Goal: Task Accomplishment & Management: Use online tool/utility

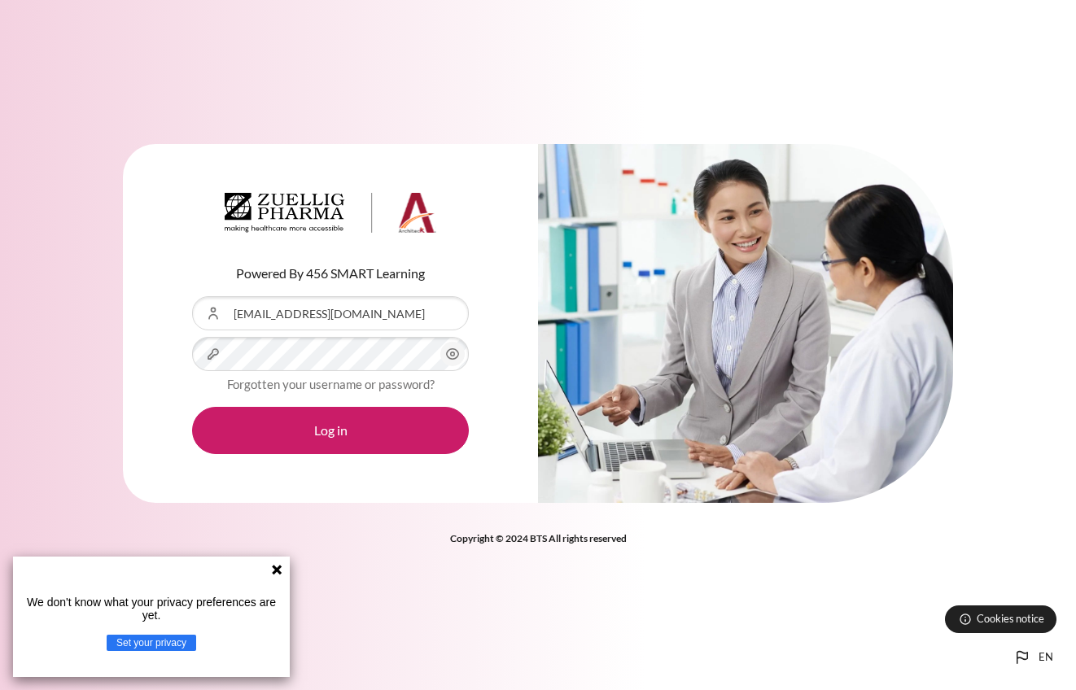
click at [272, 567] on icon at bounding box center [276, 569] width 13 height 13
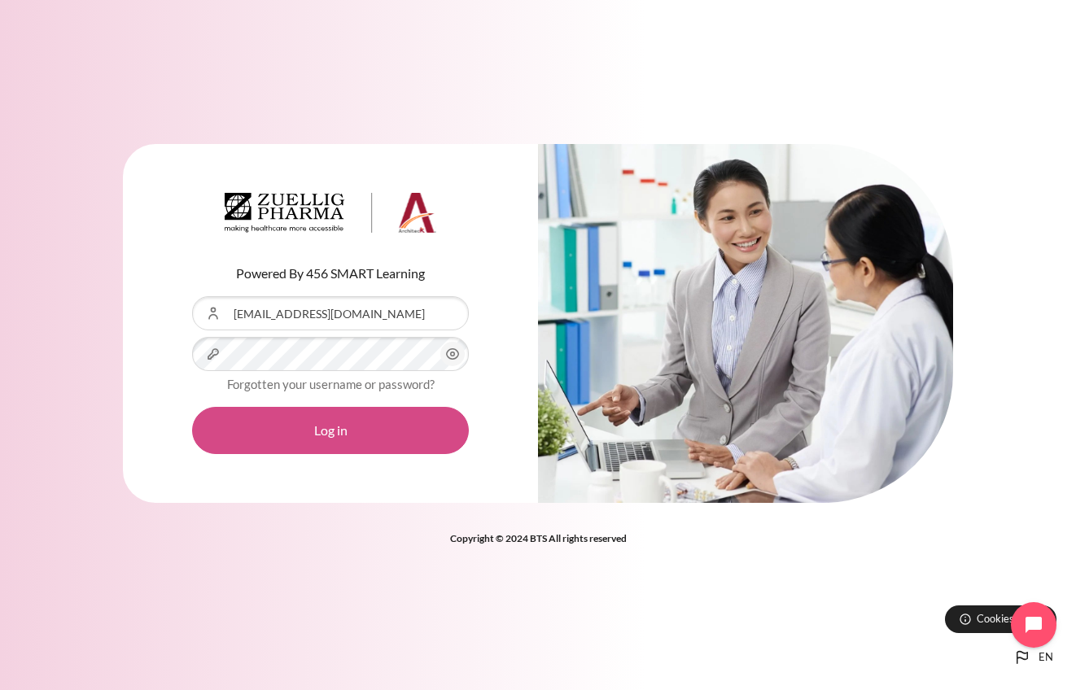
click at [313, 425] on button "Log in" at bounding box center [330, 430] width 277 height 47
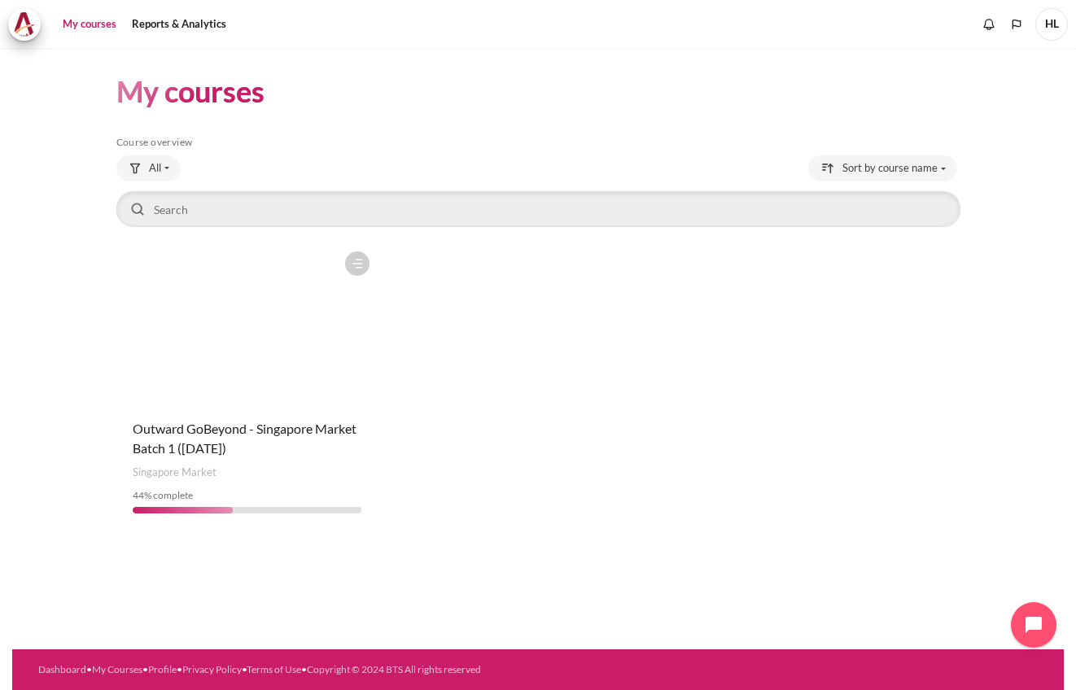
click at [274, 362] on figure "Content" at bounding box center [247, 324] width 262 height 163
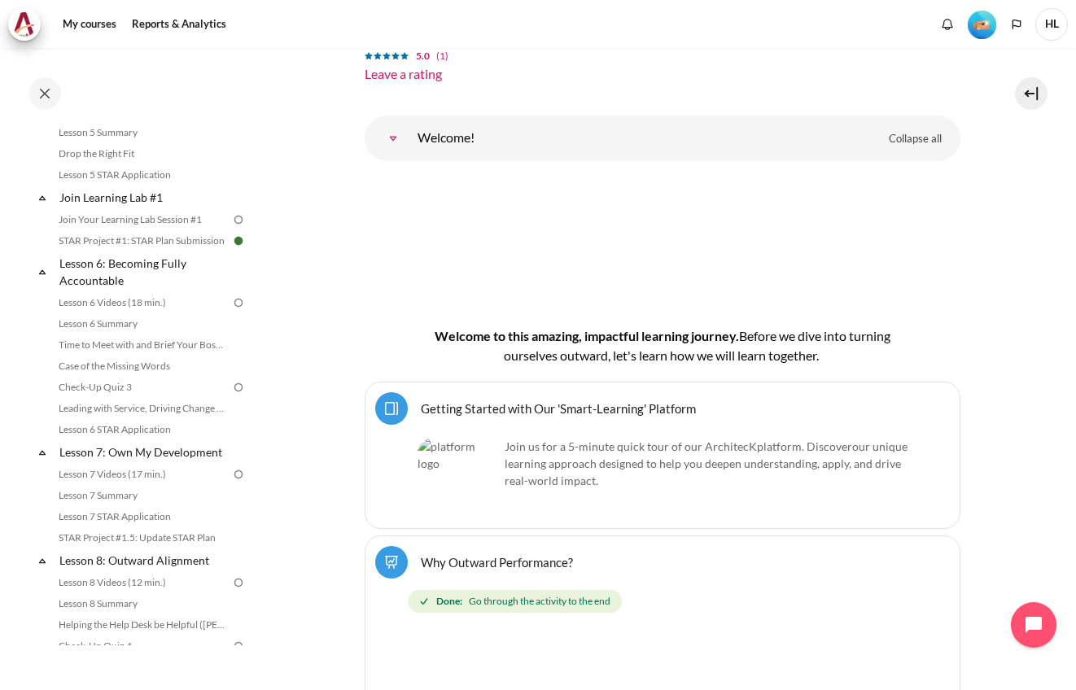
scroll to position [721, 0]
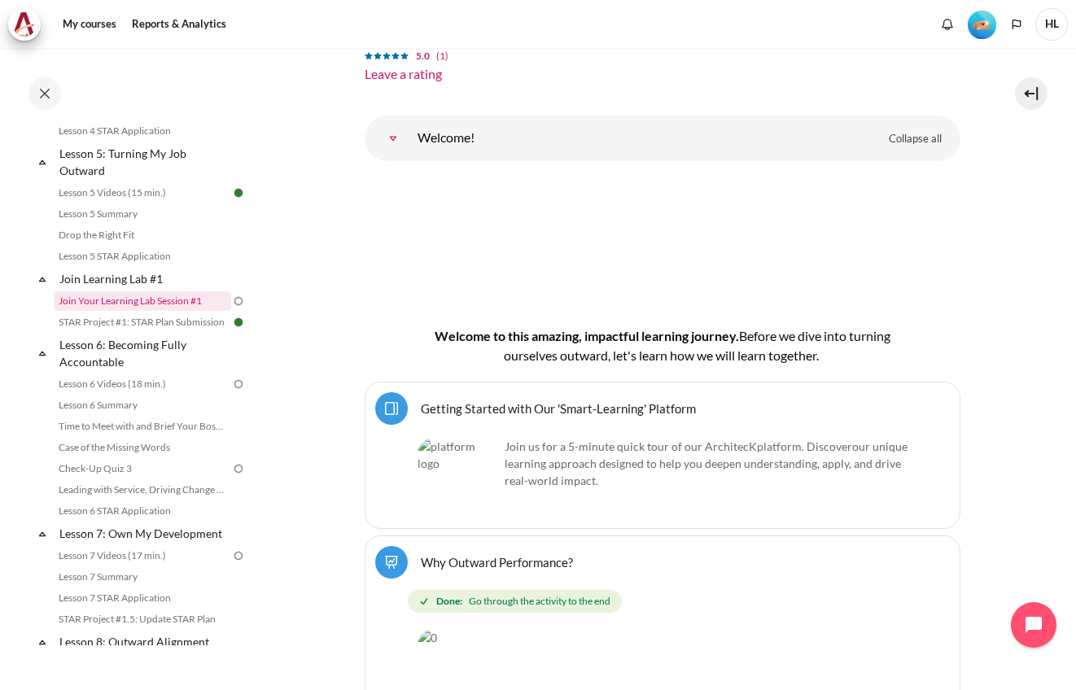
click at [178, 311] on link "Join Your Learning Lab Session #1" at bounding box center [142, 301] width 177 height 20
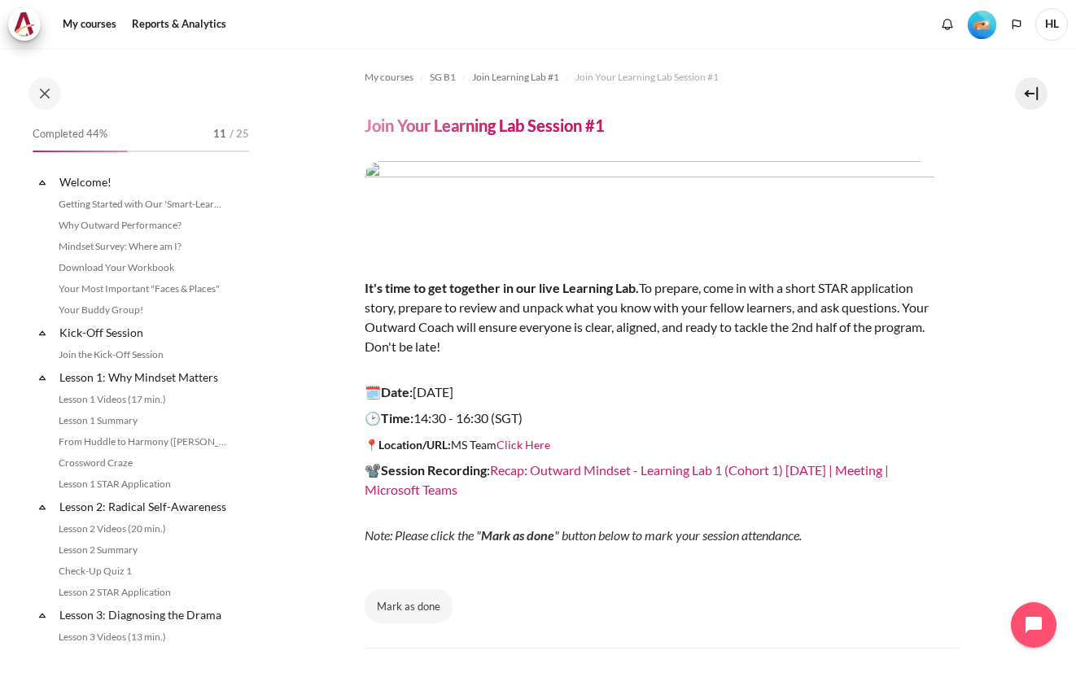
scroll to position [655, 0]
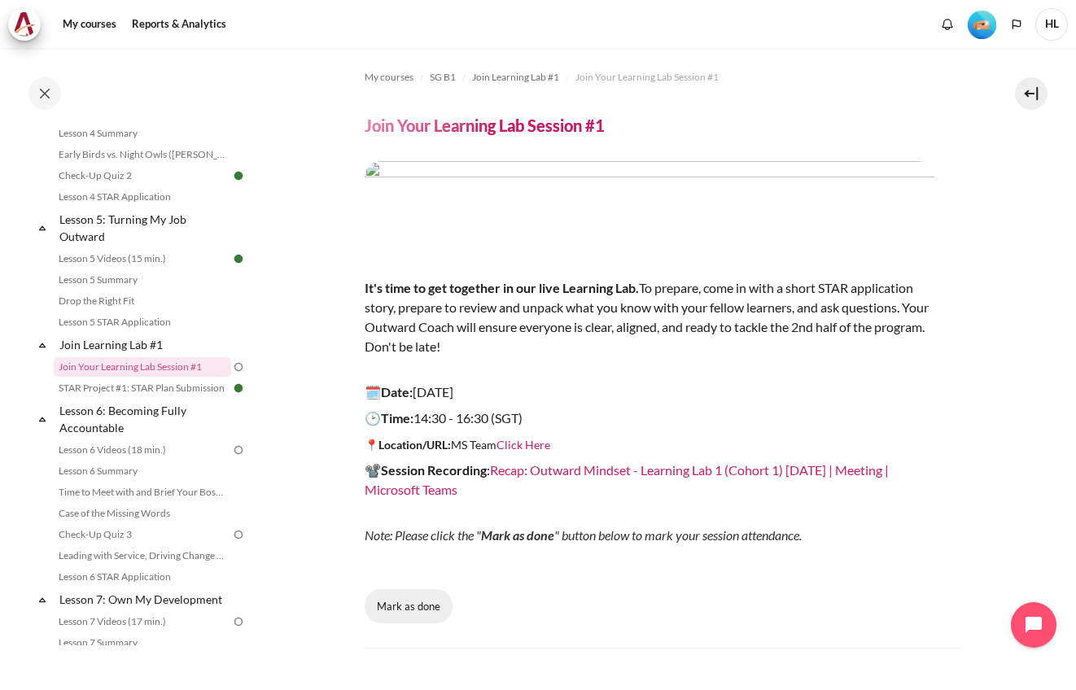
click at [415, 606] on button "Mark as done" at bounding box center [409, 606] width 88 height 34
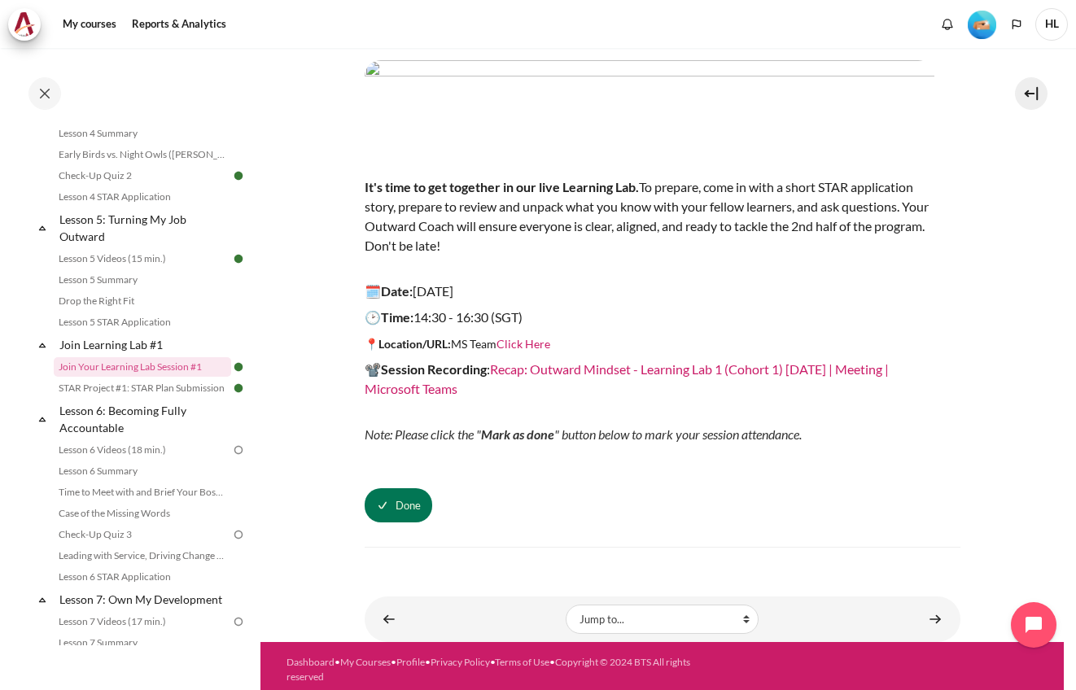
scroll to position [108, 0]
